Goal: Information Seeking & Learning: Learn about a topic

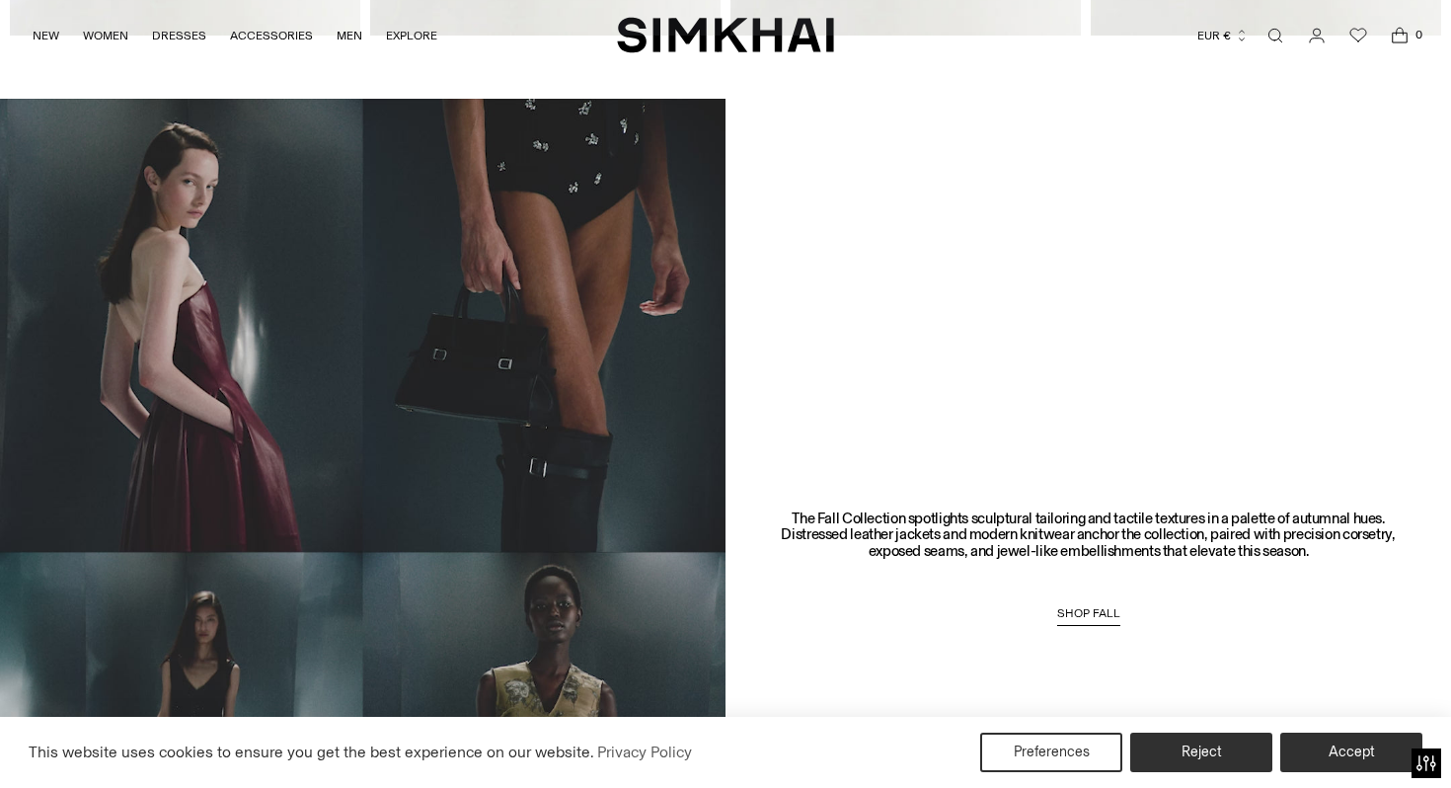
scroll to position [1406, 0]
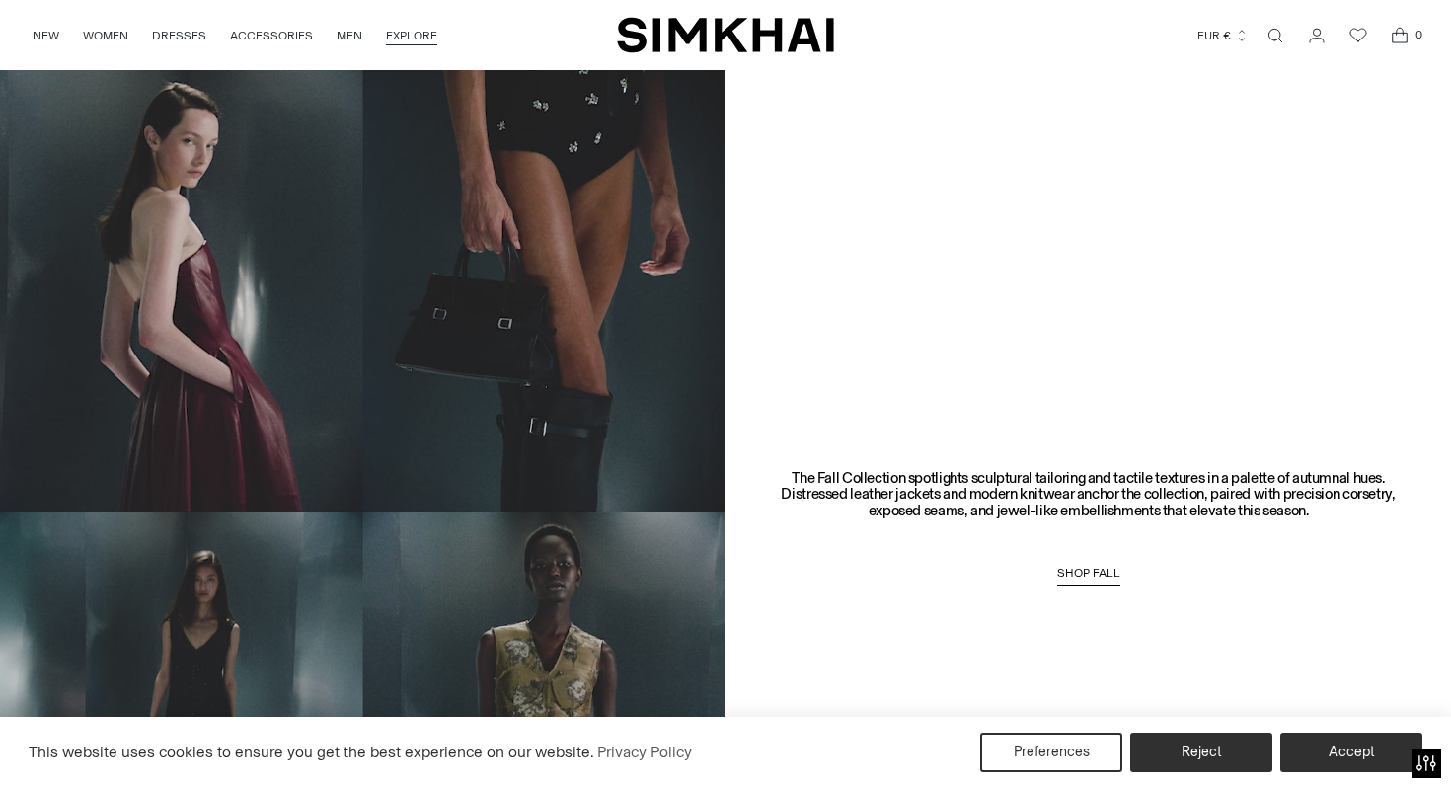
click at [405, 34] on link "EXPLORE" at bounding box center [411, 35] width 51 height 43
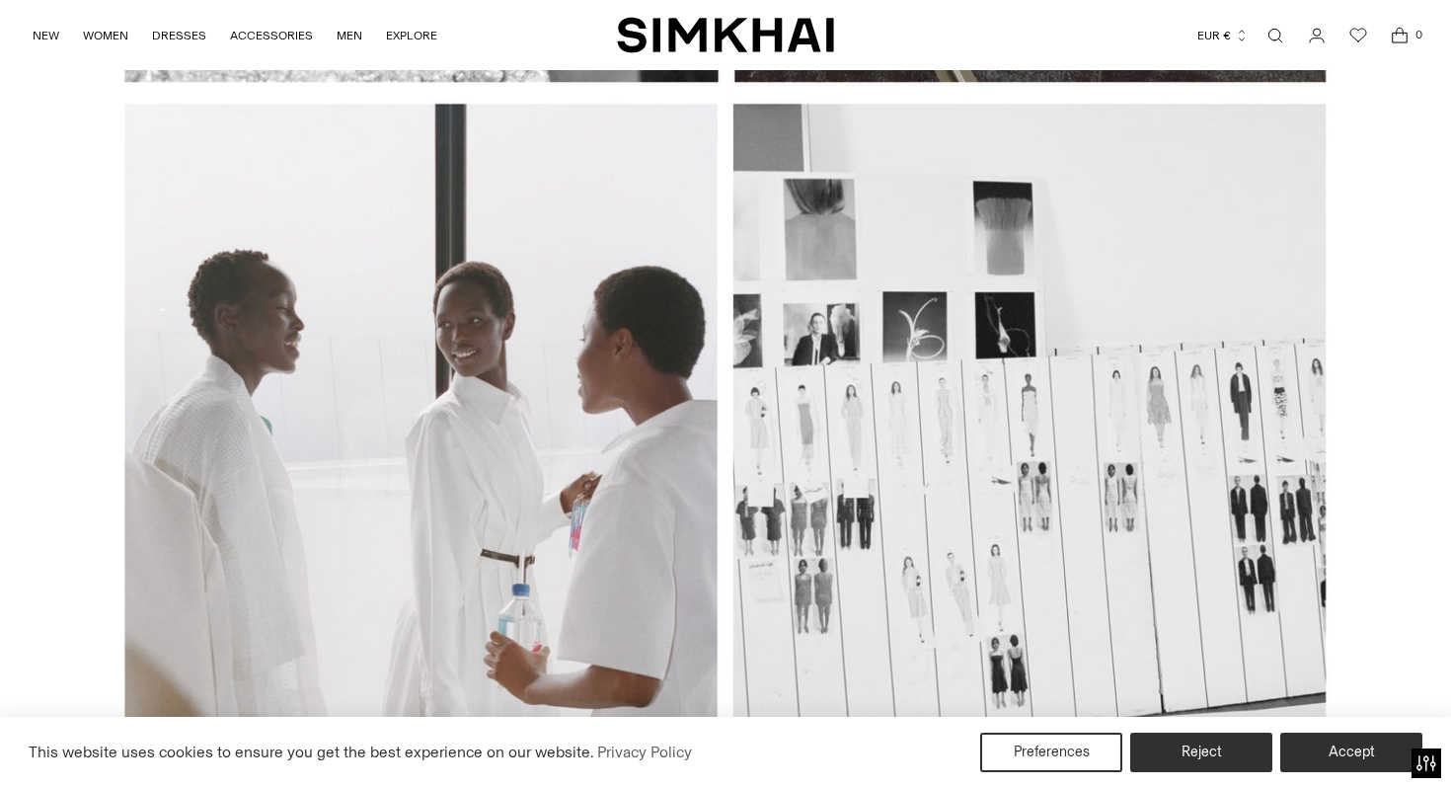
scroll to position [7125, 0]
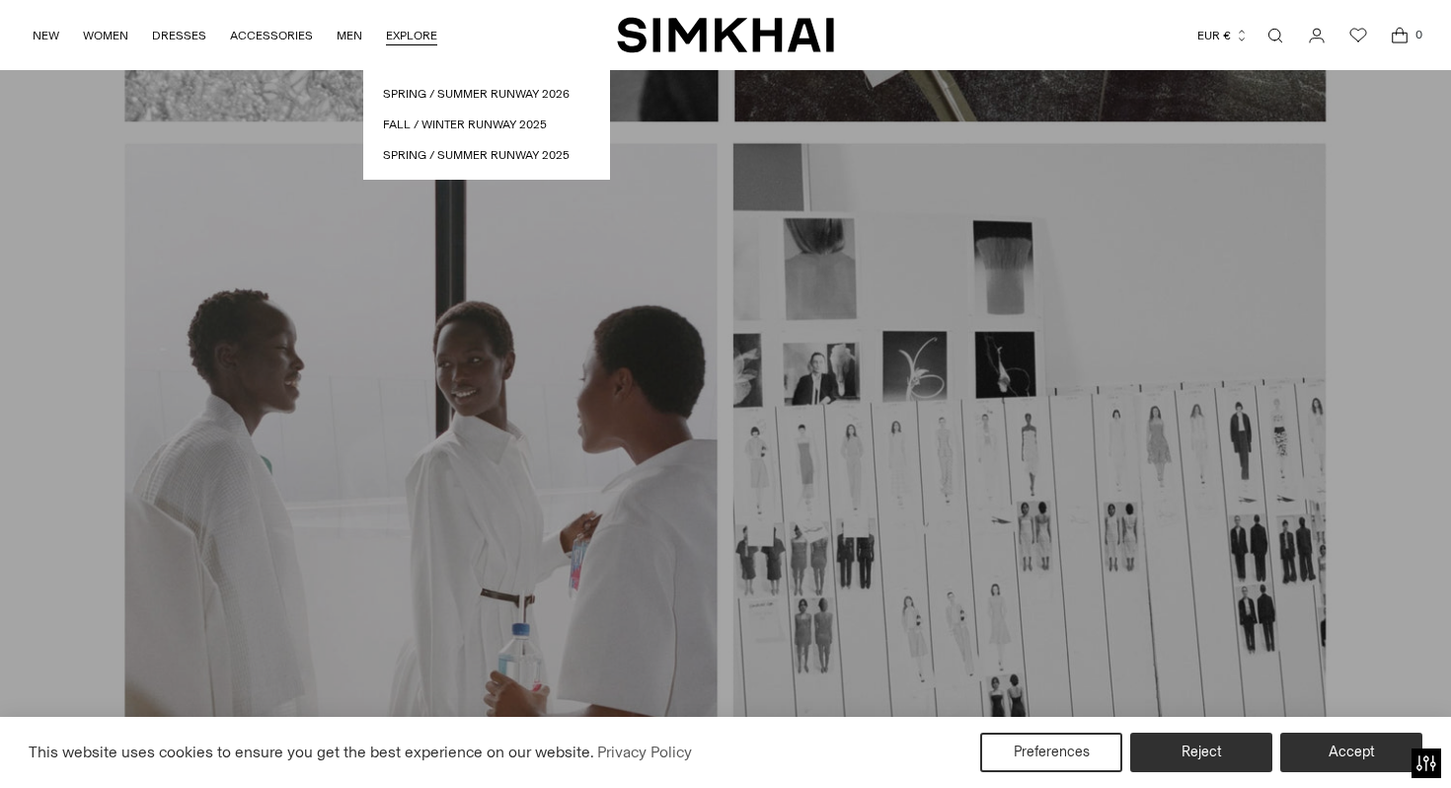
click at [418, 43] on link "EXPLORE" at bounding box center [411, 35] width 51 height 43
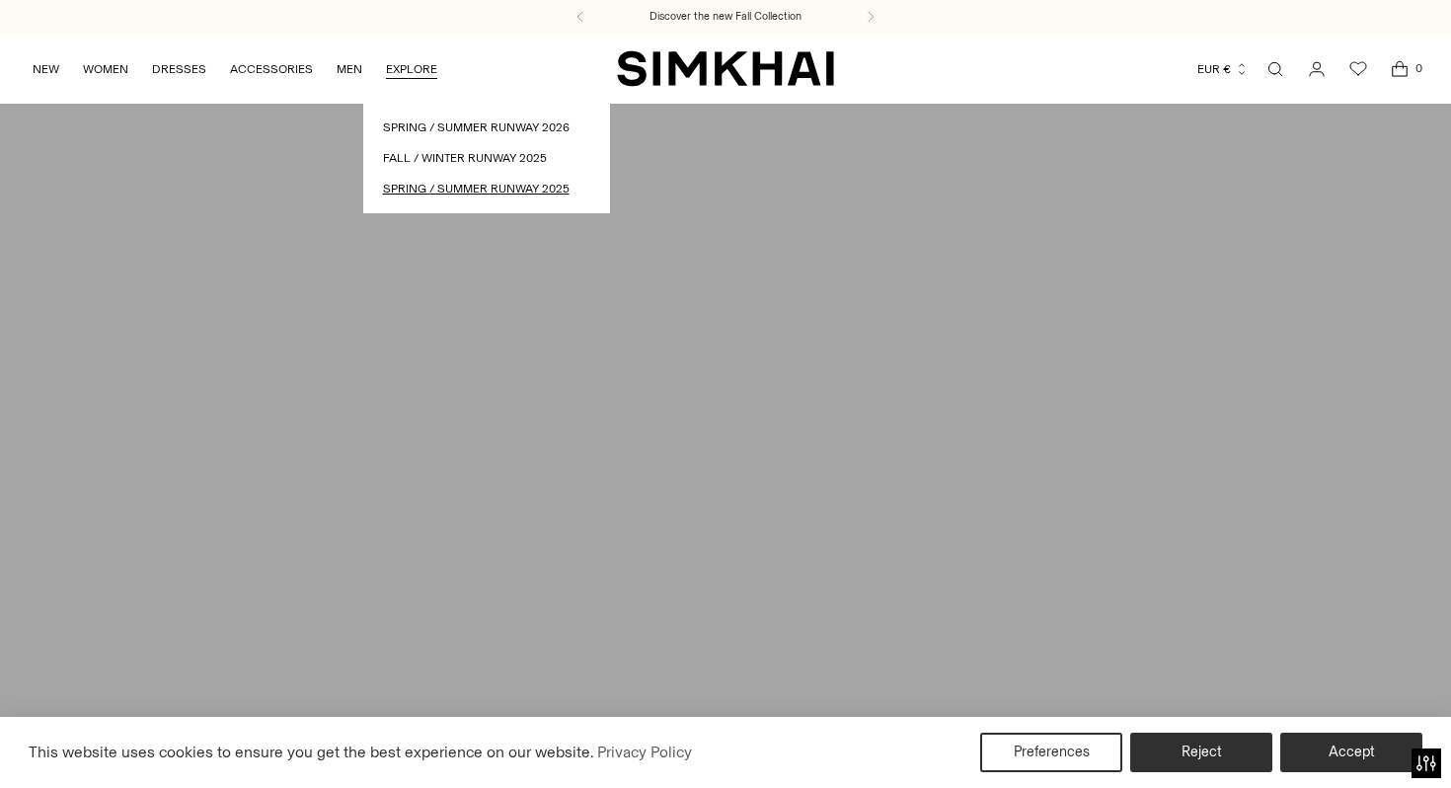
click at [424, 186] on link "Spring / Summer Runway 2025" at bounding box center [486, 189] width 207 height 19
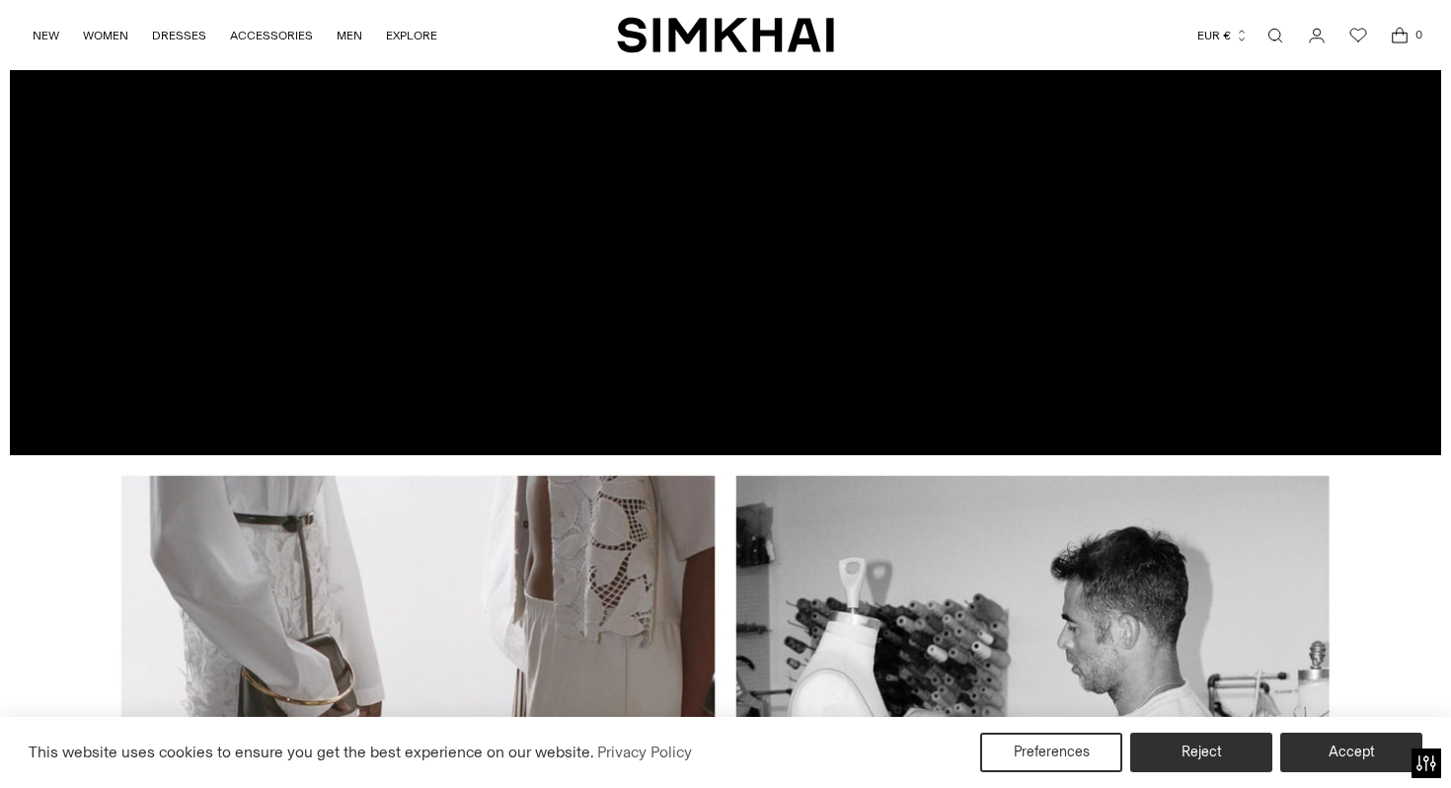
scroll to position [5293, 0]
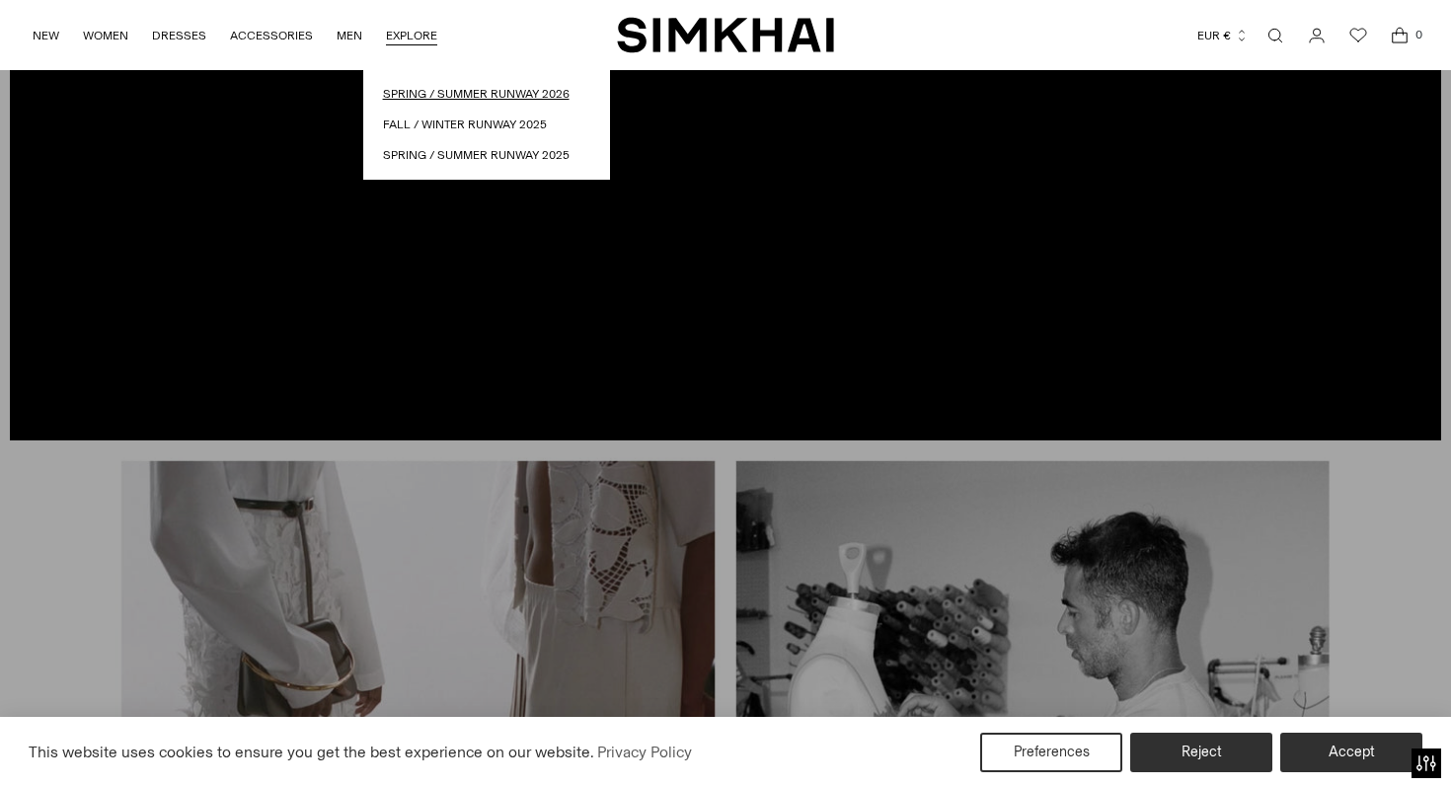
click at [414, 87] on link "Spring / Summer Runway 2026" at bounding box center [486, 94] width 207 height 19
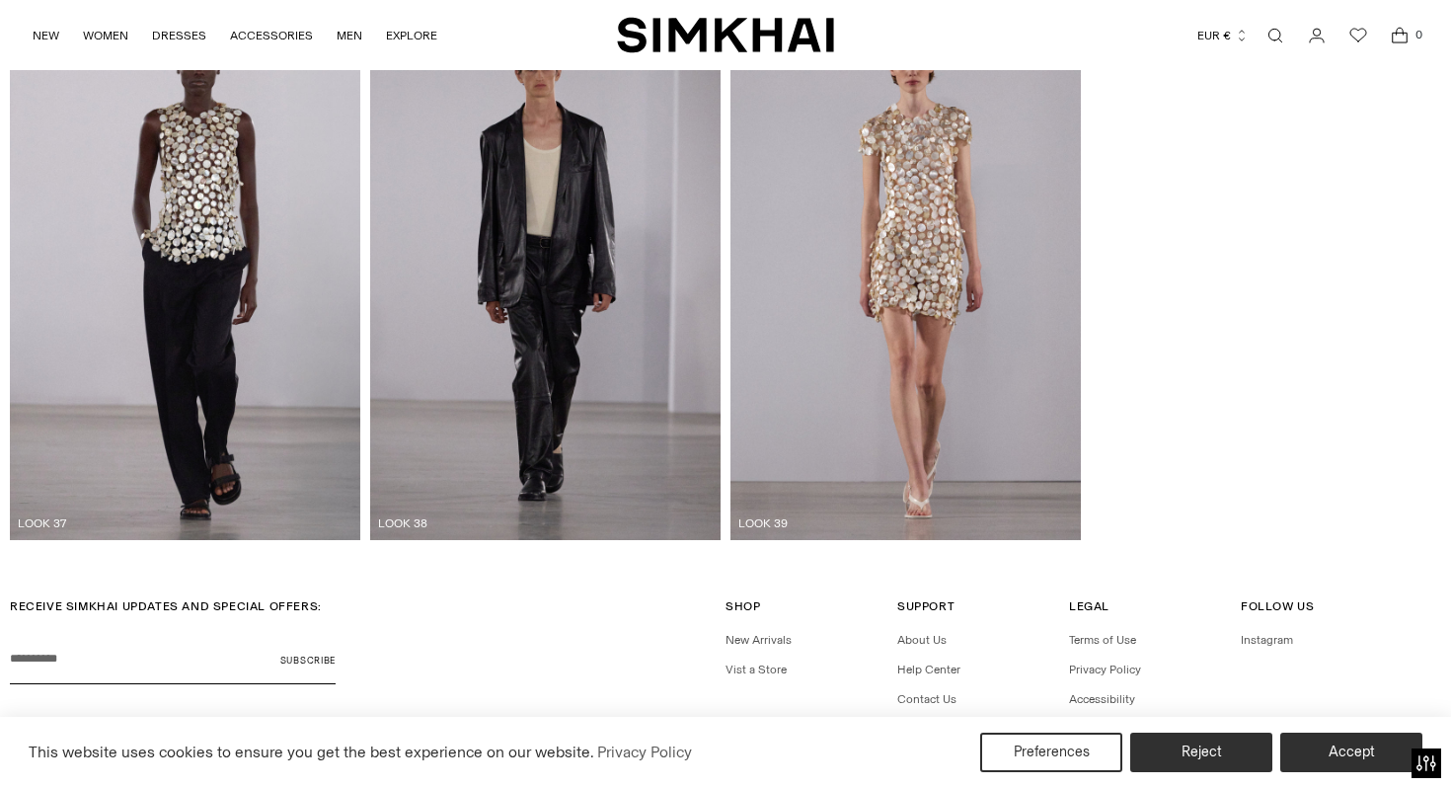
scroll to position [5948, 0]
